Goal: Task Accomplishment & Management: Manage account settings

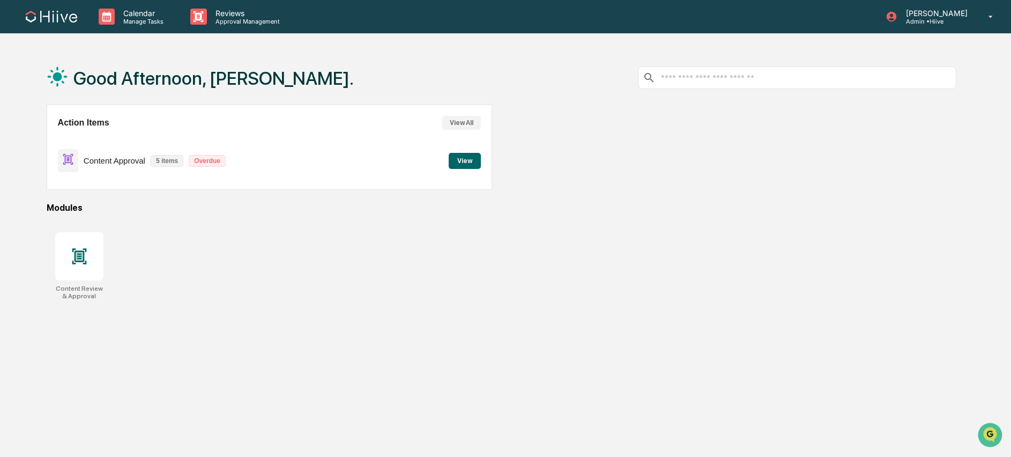
click at [458, 164] on button "View" at bounding box center [465, 161] width 32 height 16
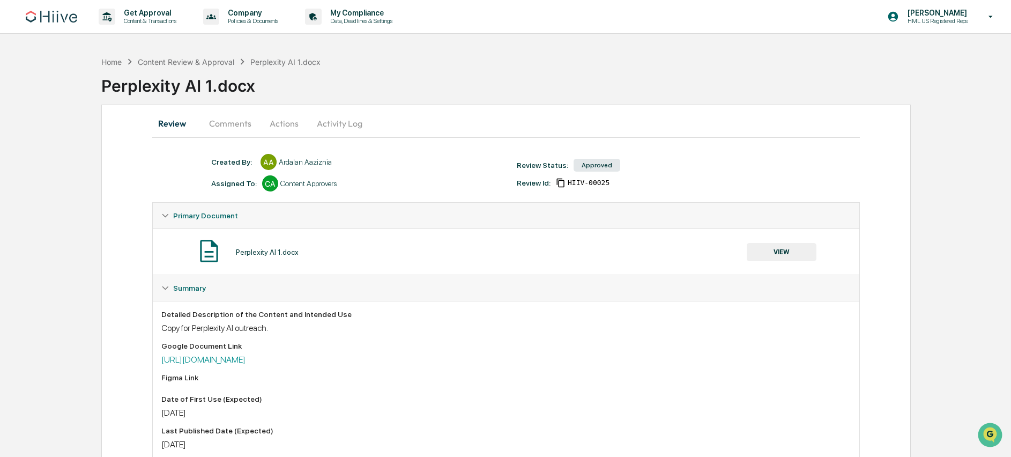
click at [59, 177] on div "Home Content Review & Approval Perplexity AI 1.docx Perplexity AI 1.docx Review…" at bounding box center [505, 378] width 1011 height 654
